Goal: Task Accomplishment & Management: Use online tool/utility

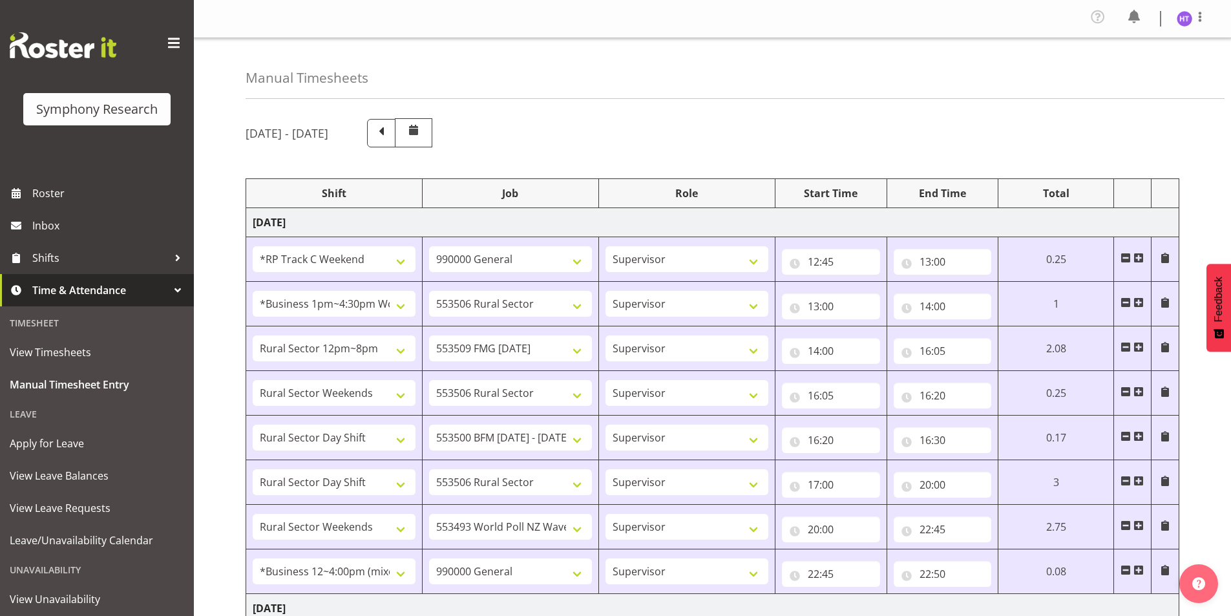
select select "13878"
select select "743"
select select "45"
select select "103"
select select "10587"
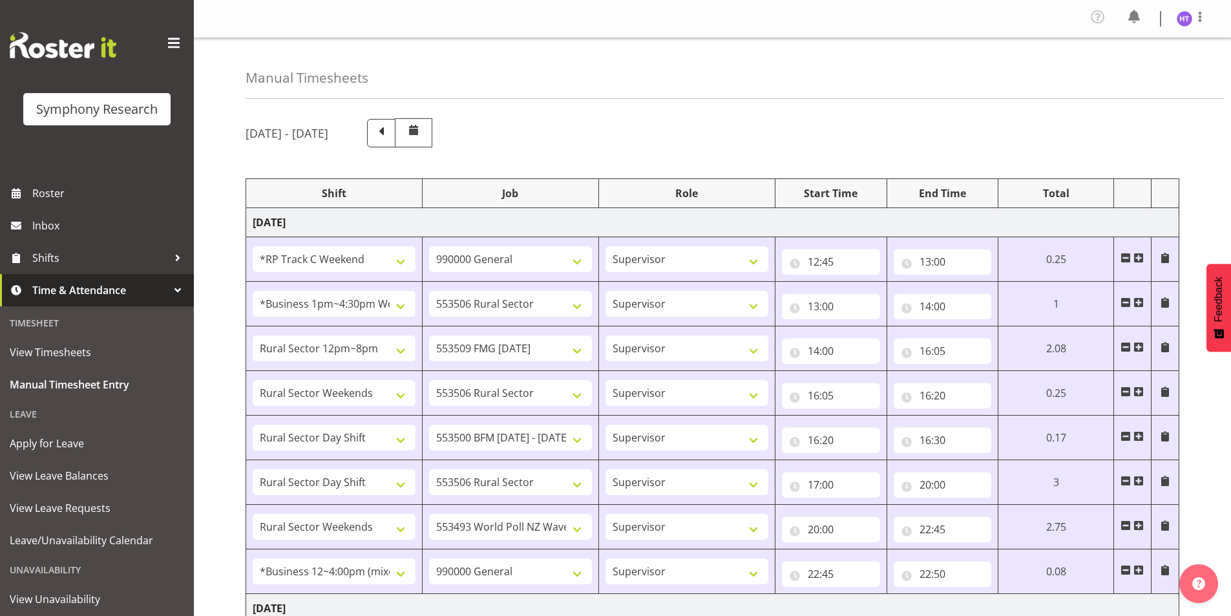
select select "45"
select select "81561"
select select "10585"
select select "45"
select select "81299"
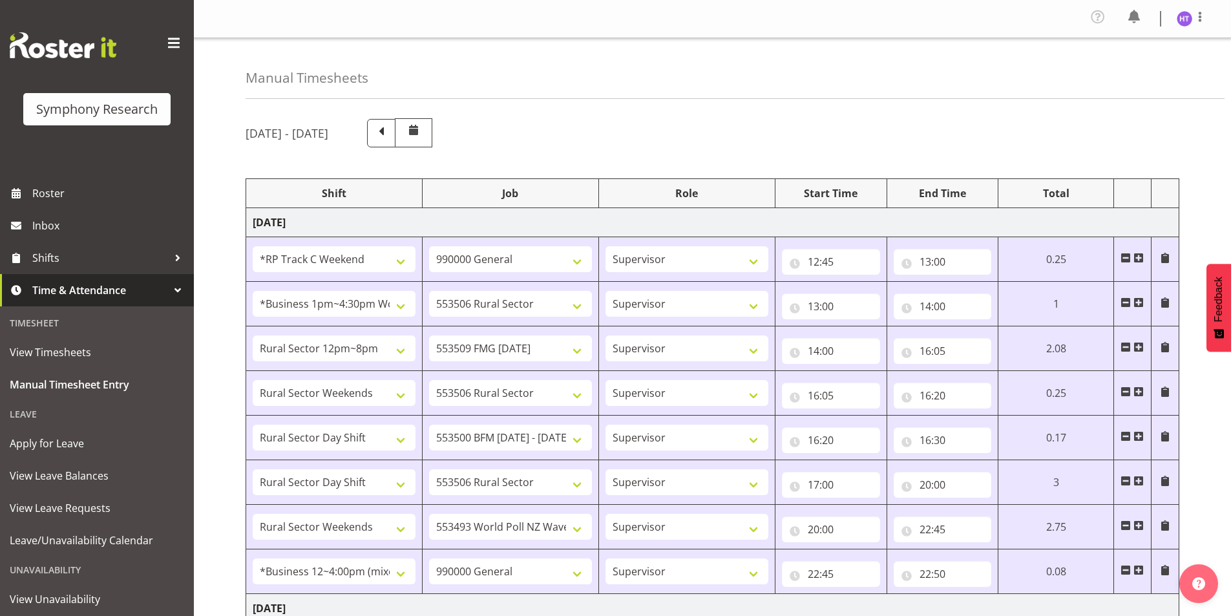
select select "10587"
select select "45"
select select "81297"
select select "10242"
select select "45"
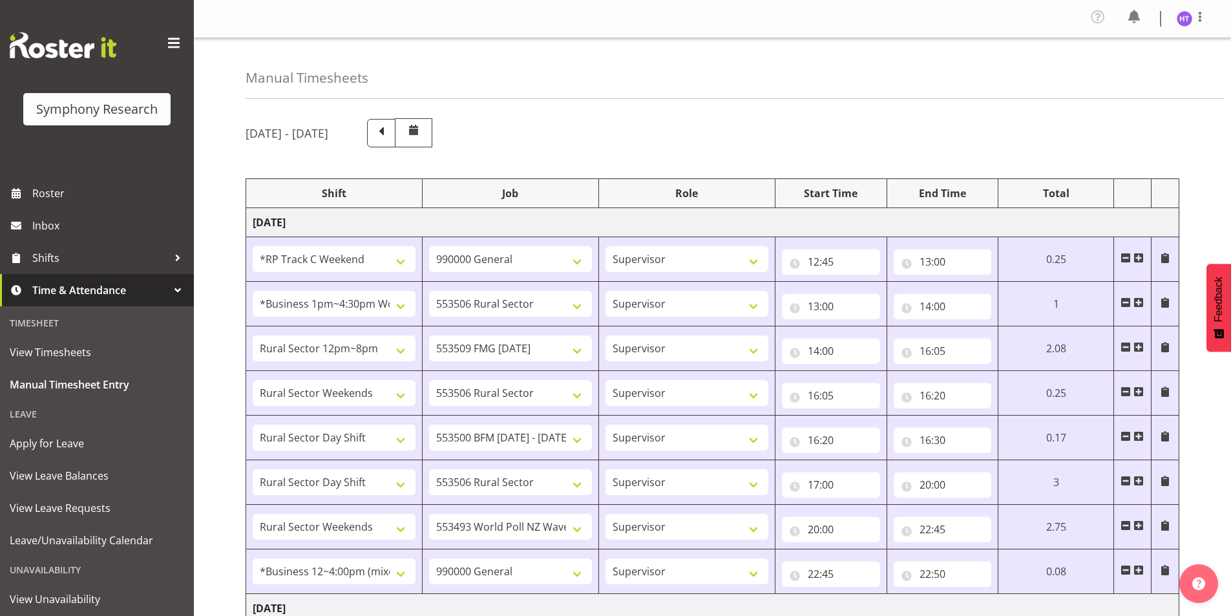
select select "81297"
select select "10587"
select select "45"
select select "81299"
select select "10527"
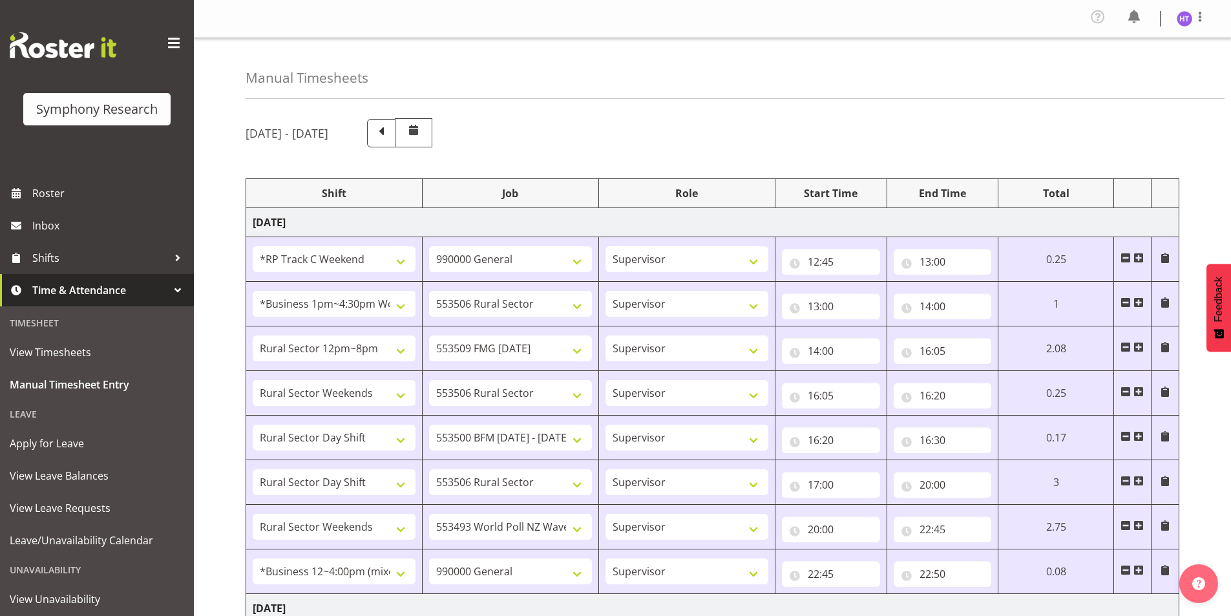
select select "45"
select select "81741"
select select "743"
select select "45"
select select "26078"
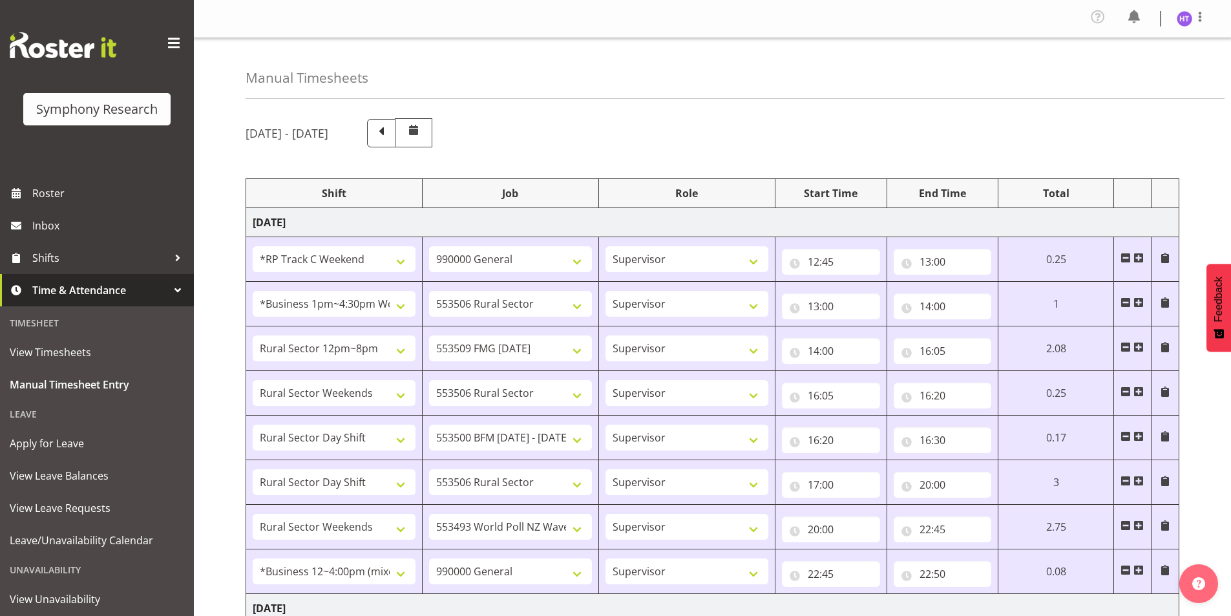
select select "10585"
select select "45"
select select "32690"
select select "10499"
select select "45"
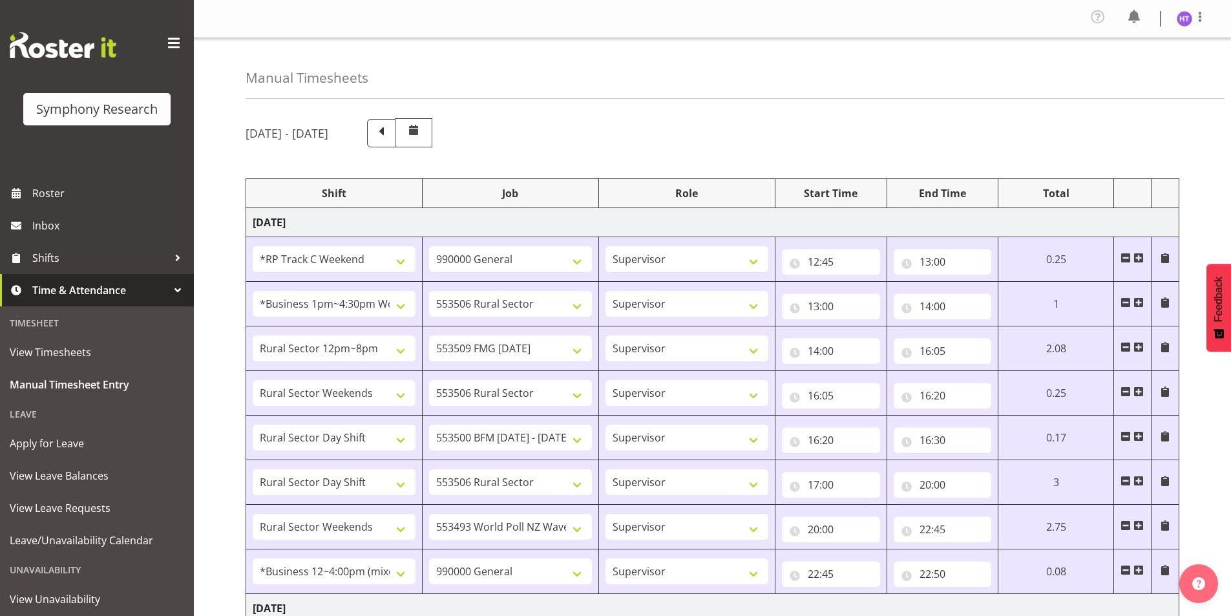
select select "81299"
select select "10527"
select select "45"
select select "81299"
select select "10587"
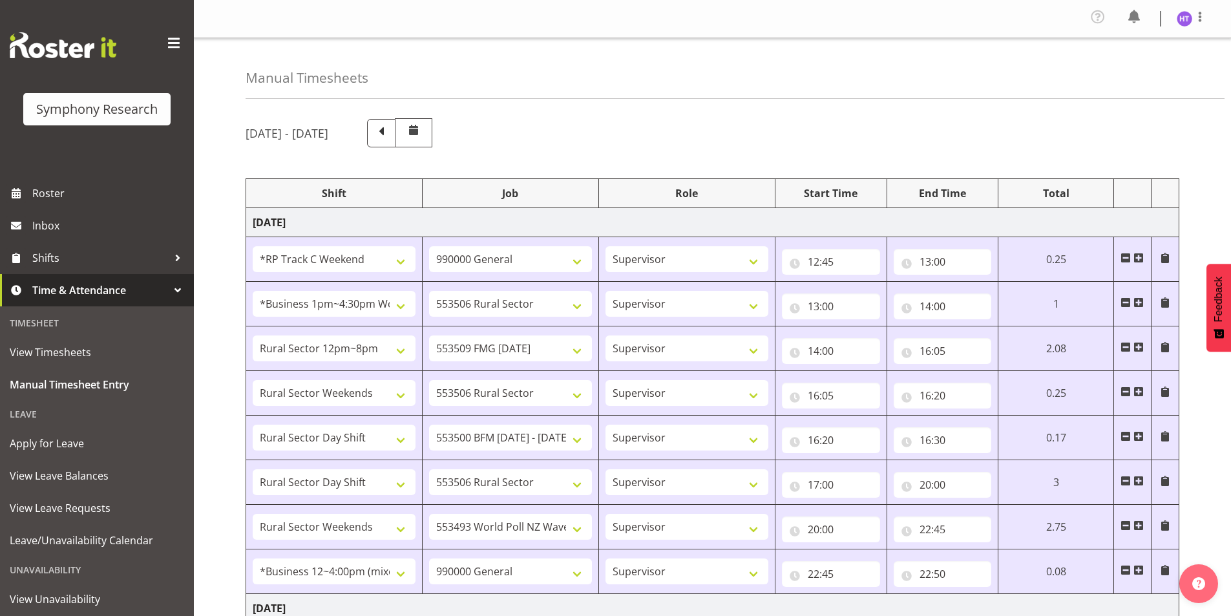
select select "45"
select select "81299"
select select "10585"
select select "45"
select select "81299"
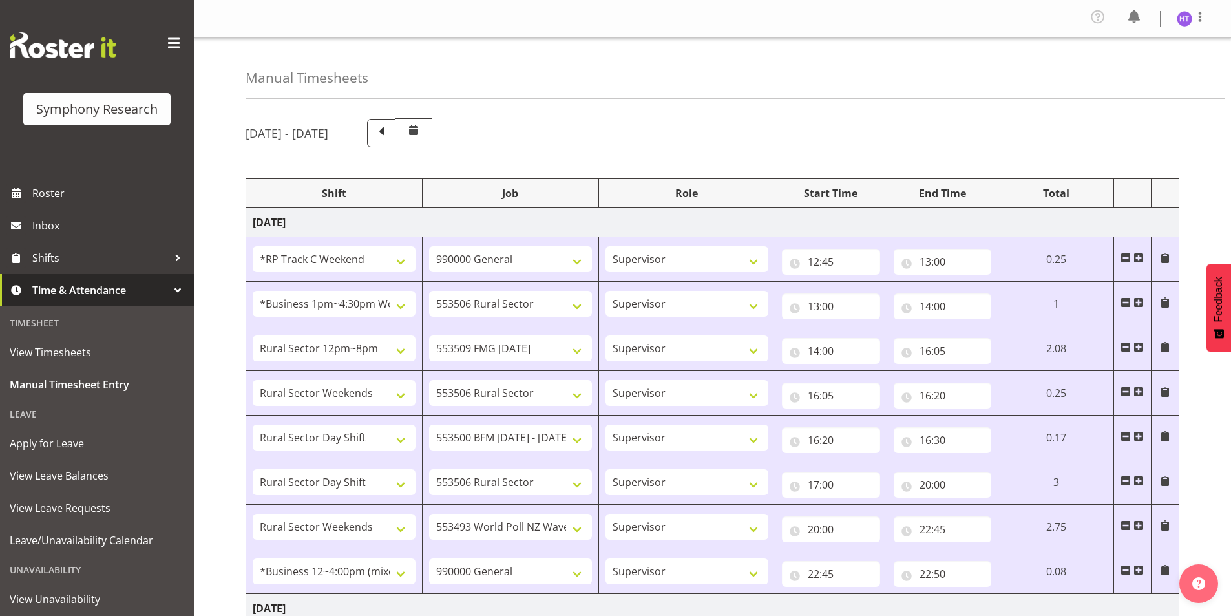
select select "10587"
select select "45"
select select "81299"
select select "10527"
select select "45"
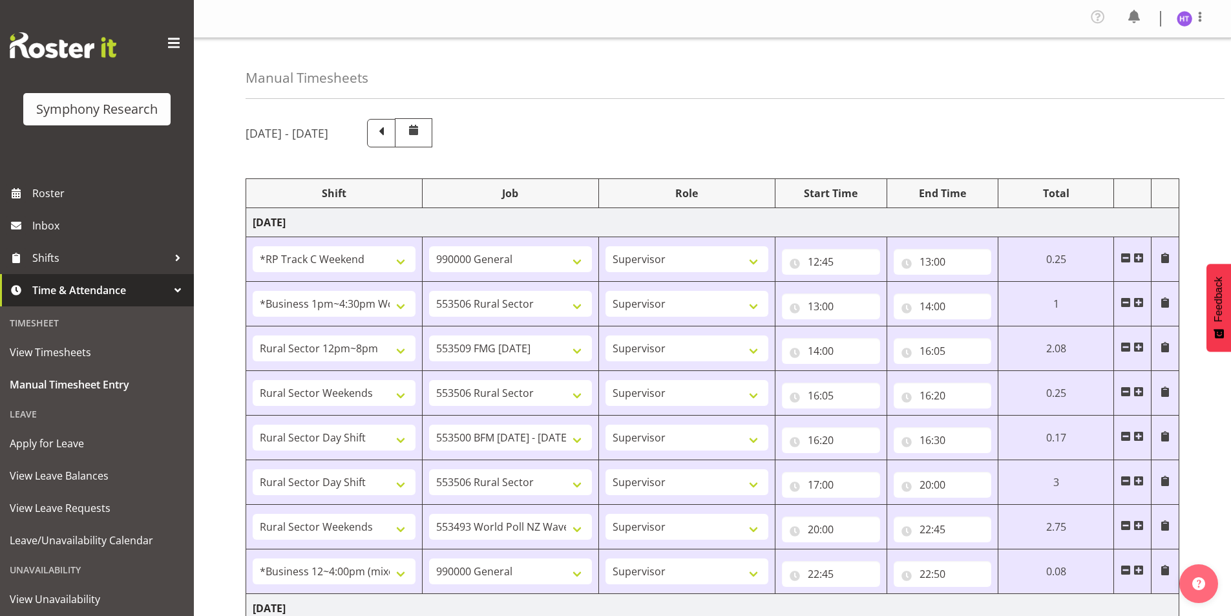
select select "81299"
select select "10499"
select select "45"
